Goal: Task Accomplishment & Management: Complete application form

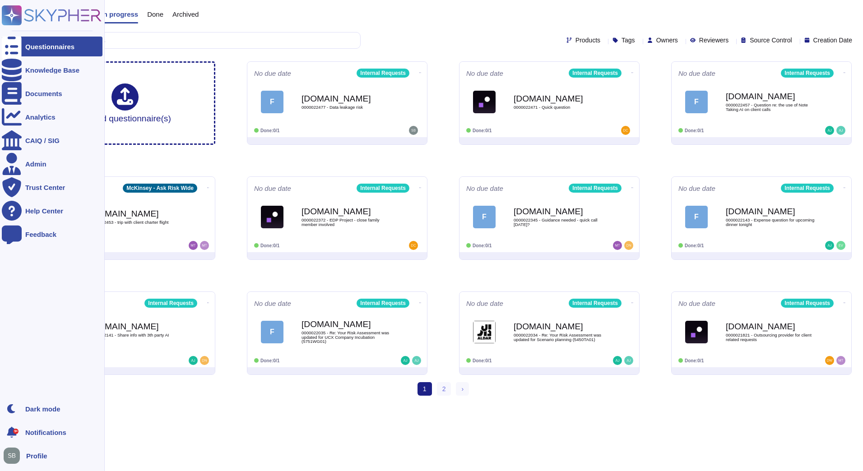
click at [22, 43] on div "Questionnaires" at bounding box center [52, 47] width 101 height 20
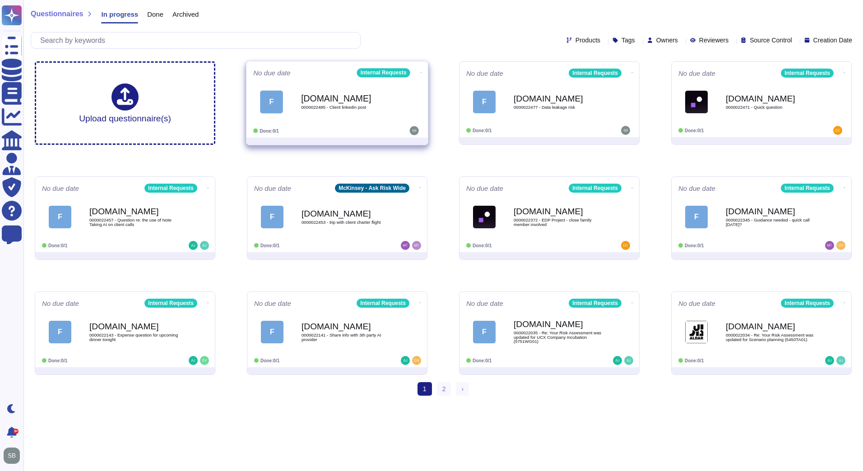
click at [327, 113] on div "[DOMAIN_NAME] 0000022485 - Client linkedin post" at bounding box center [346, 101] width 91 height 37
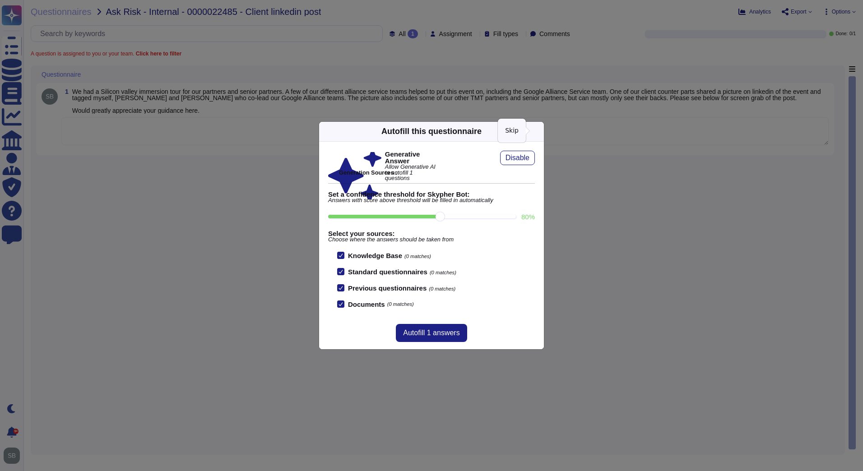
click at [538, 131] on icon at bounding box center [538, 131] width 0 height 0
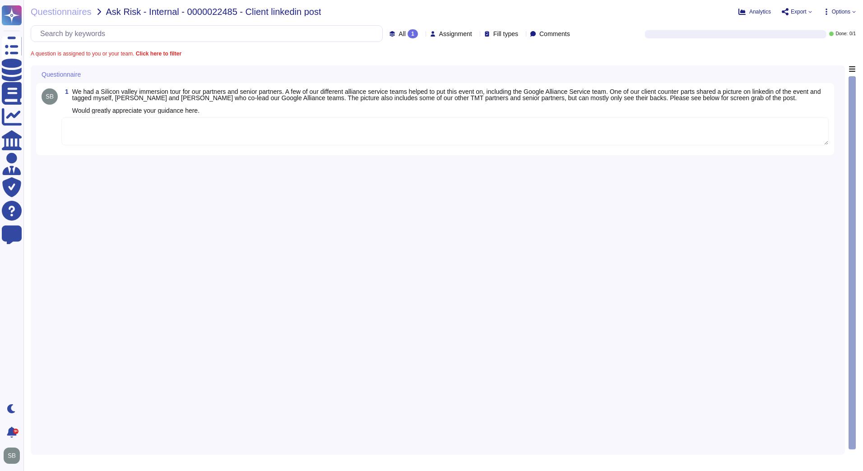
click at [508, 128] on textarea at bounding box center [444, 131] width 767 height 28
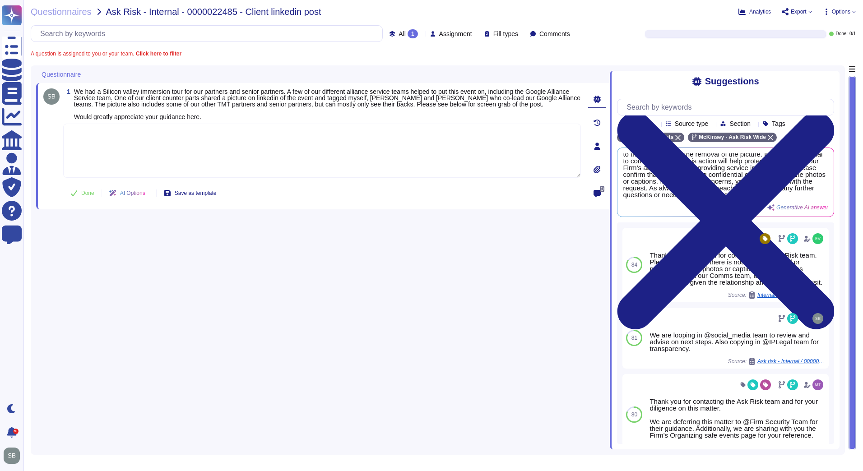
scroll to position [17, 0]
click at [230, 280] on div "1 We had a Silicon valley immersion tour for our partners and senior partners. …" at bounding box center [322, 257] width 573 height 384
click at [216, 13] on span "Ask Risk - Internal - 0000022485 - Client linkedin post" at bounding box center [213, 11] width 215 height 9
copy span "0000022485"
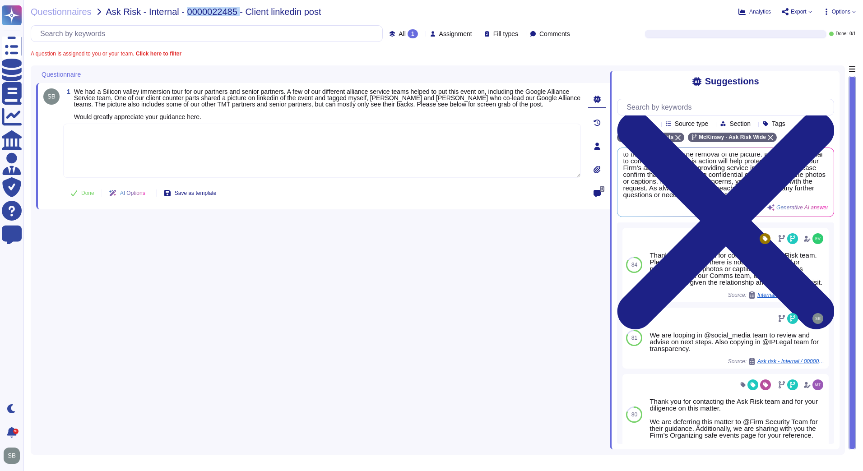
click at [167, 162] on textarea at bounding box center [322, 151] width 518 height 54
paste textarea "We are deferring this matter with the social media team for their guidance and …"
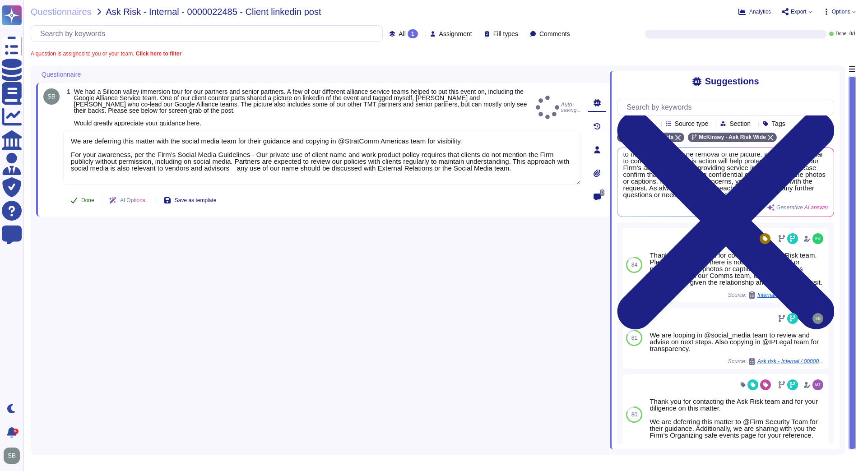
click at [78, 196] on button "Done" at bounding box center [82, 200] width 38 height 18
type textarea "We are deferring this matter with the social media team for their guidance and …"
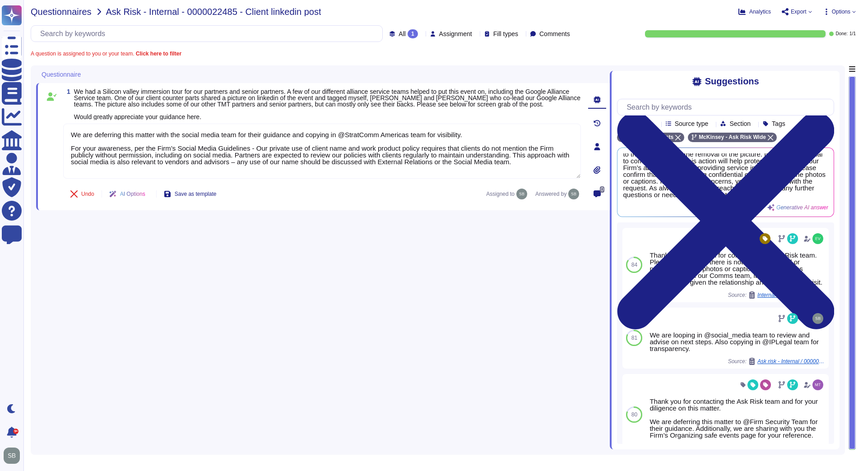
click at [65, 8] on span "Questionnaires" at bounding box center [61, 11] width 61 height 9
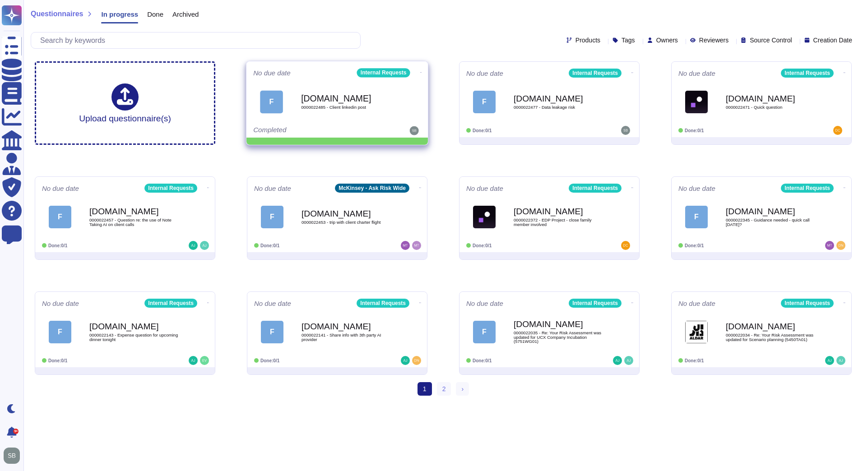
click at [420, 71] on icon at bounding box center [421, 72] width 2 height 2
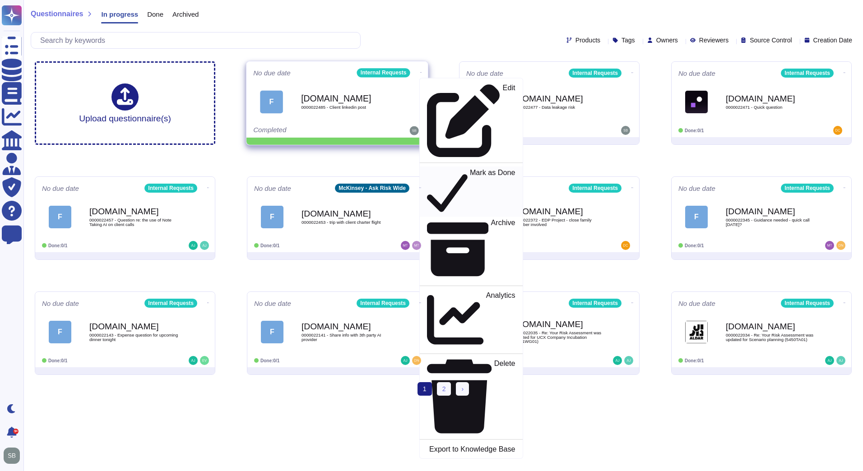
click at [470, 169] on p "Mark as Done" at bounding box center [493, 192] width 46 height 46
